Goal: Task Accomplishment & Management: Manage account settings

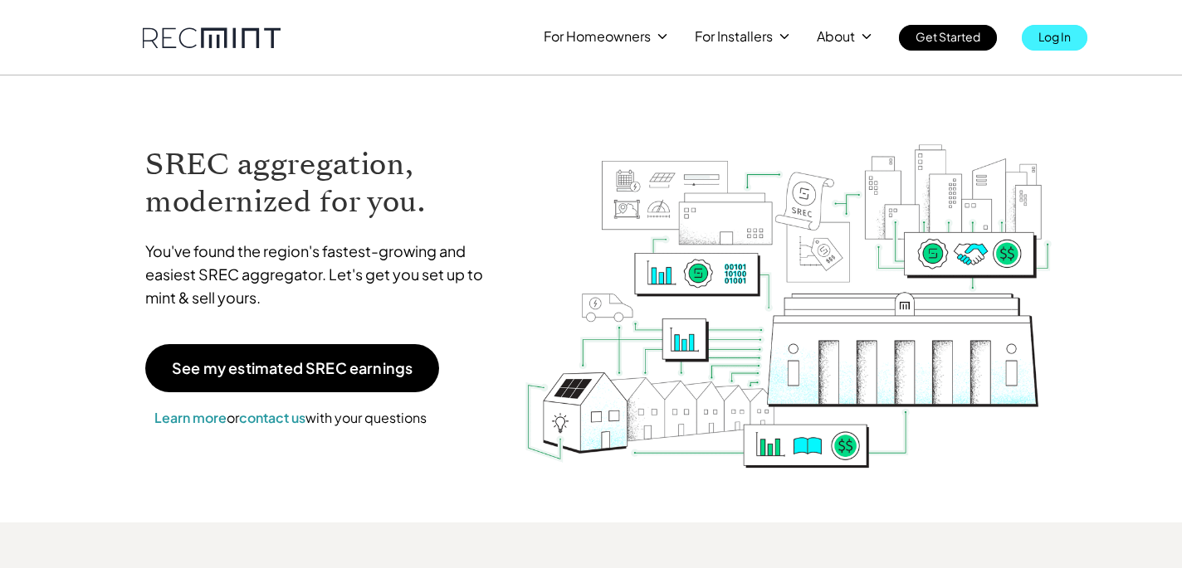
click at [1051, 41] on p "Log In" at bounding box center [1054, 36] width 32 height 23
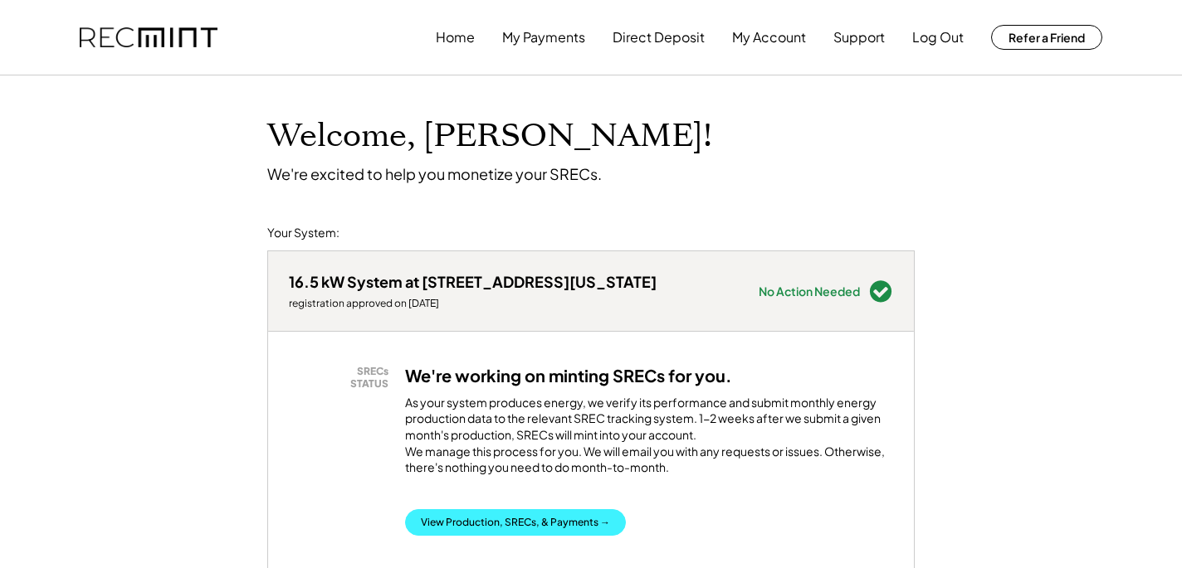
click at [534, 526] on button "View Production, SRECs, & Payments →" at bounding box center [515, 523] width 221 height 27
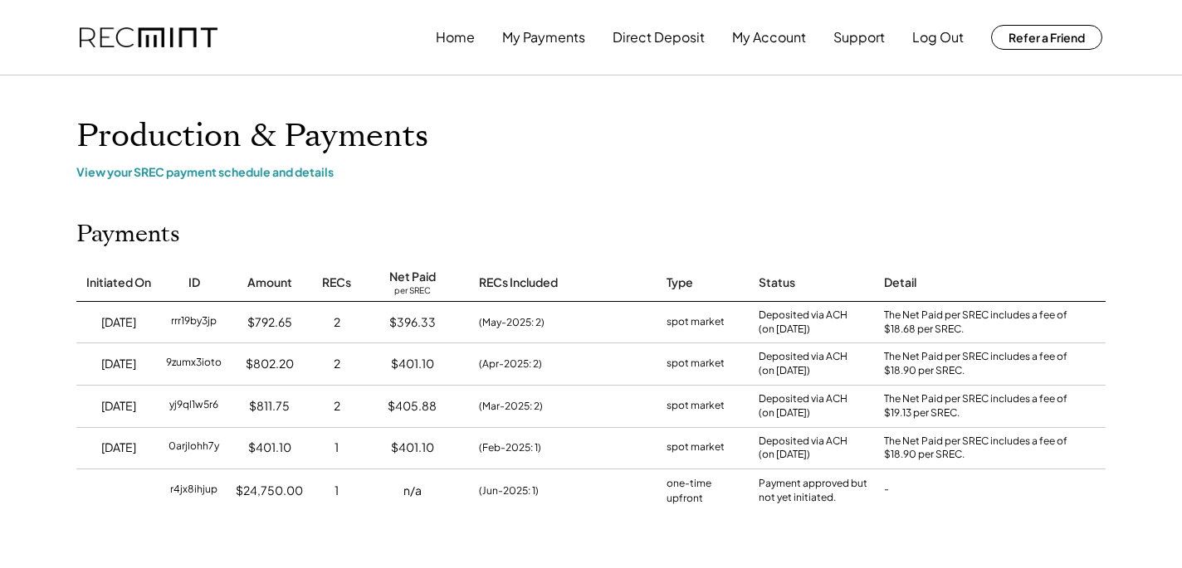
drag, startPoint x: 1168, startPoint y: 430, endPoint x: 1173, endPoint y: 242, distance: 187.6
